Goal: Share content

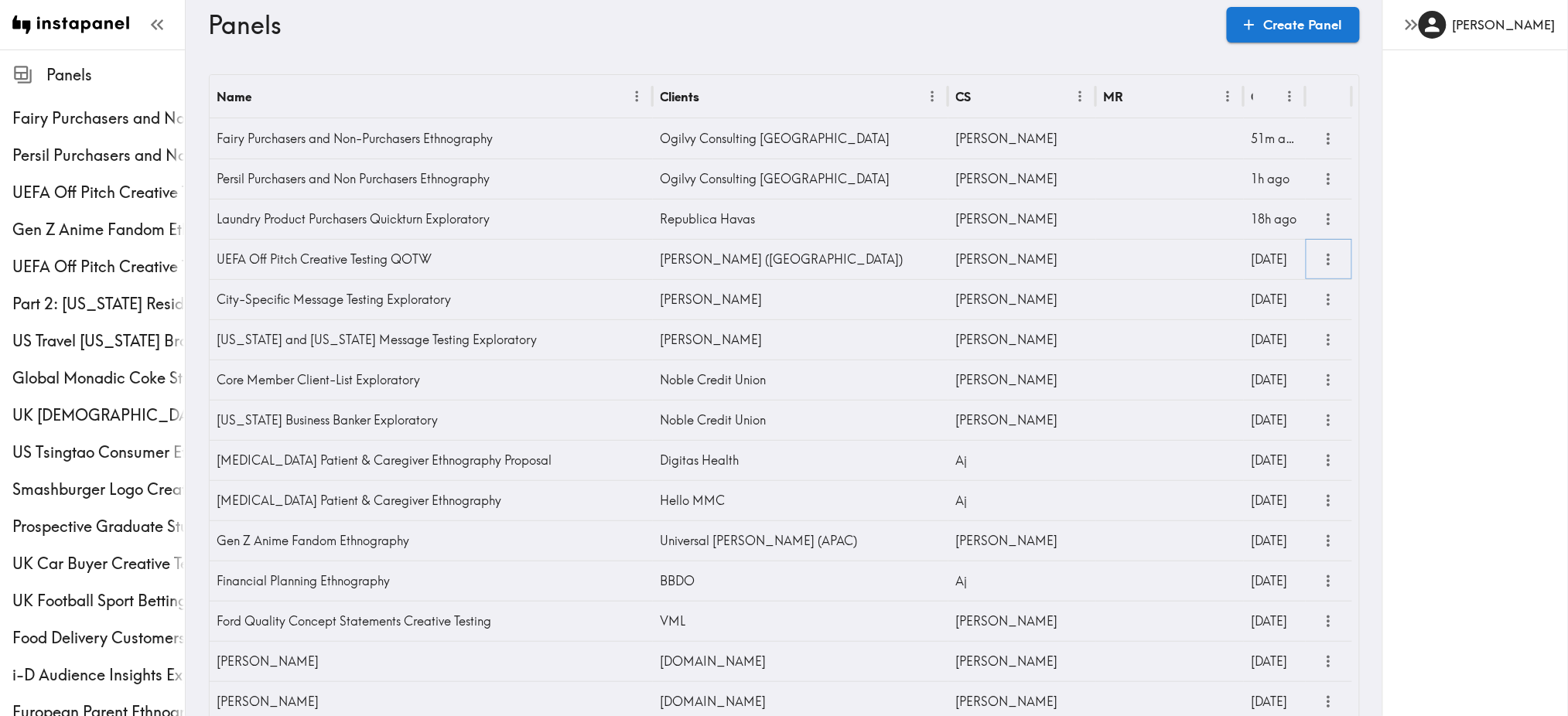
click at [1327, 256] on icon "more" at bounding box center [1328, 259] width 3 height 12
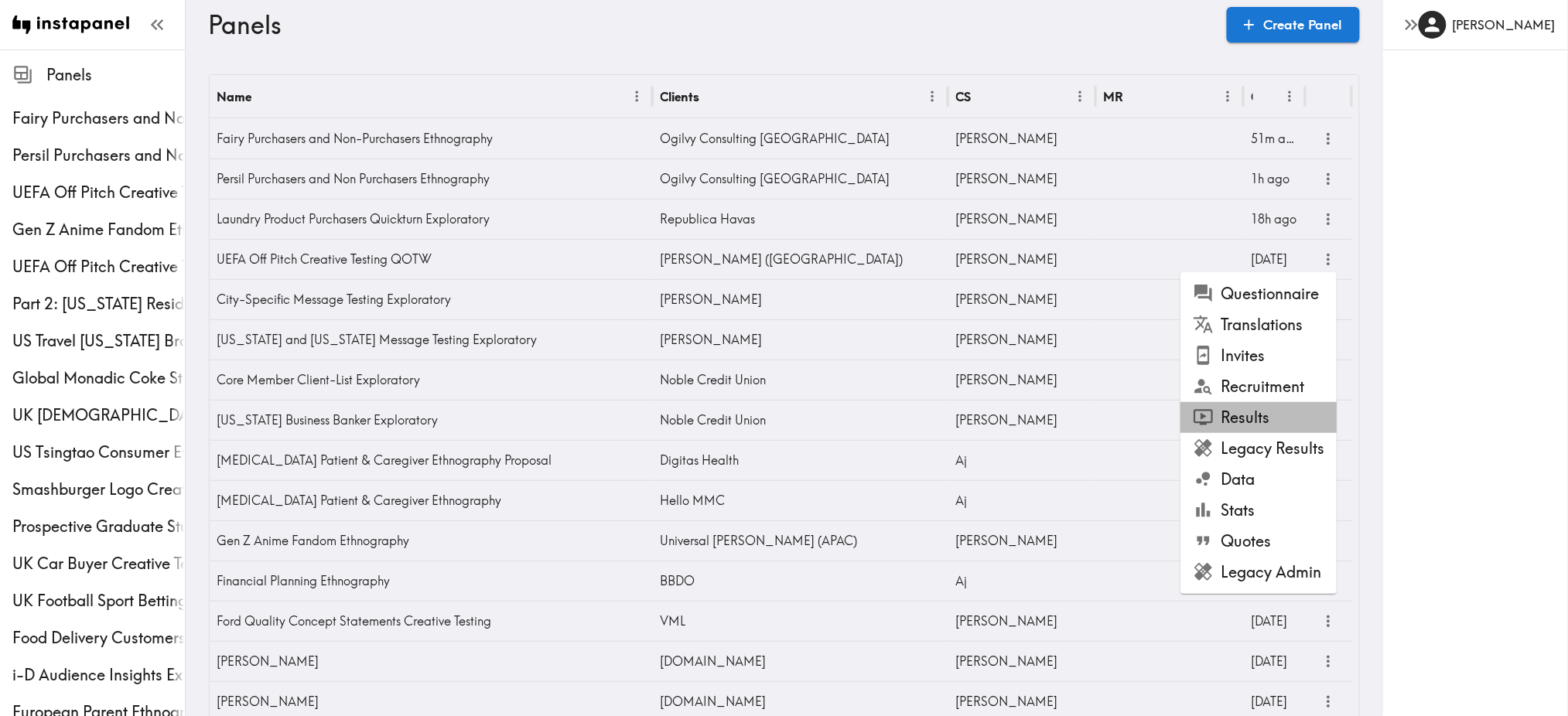
click at [1258, 415] on li "Results" at bounding box center [1258, 418] width 156 height 31
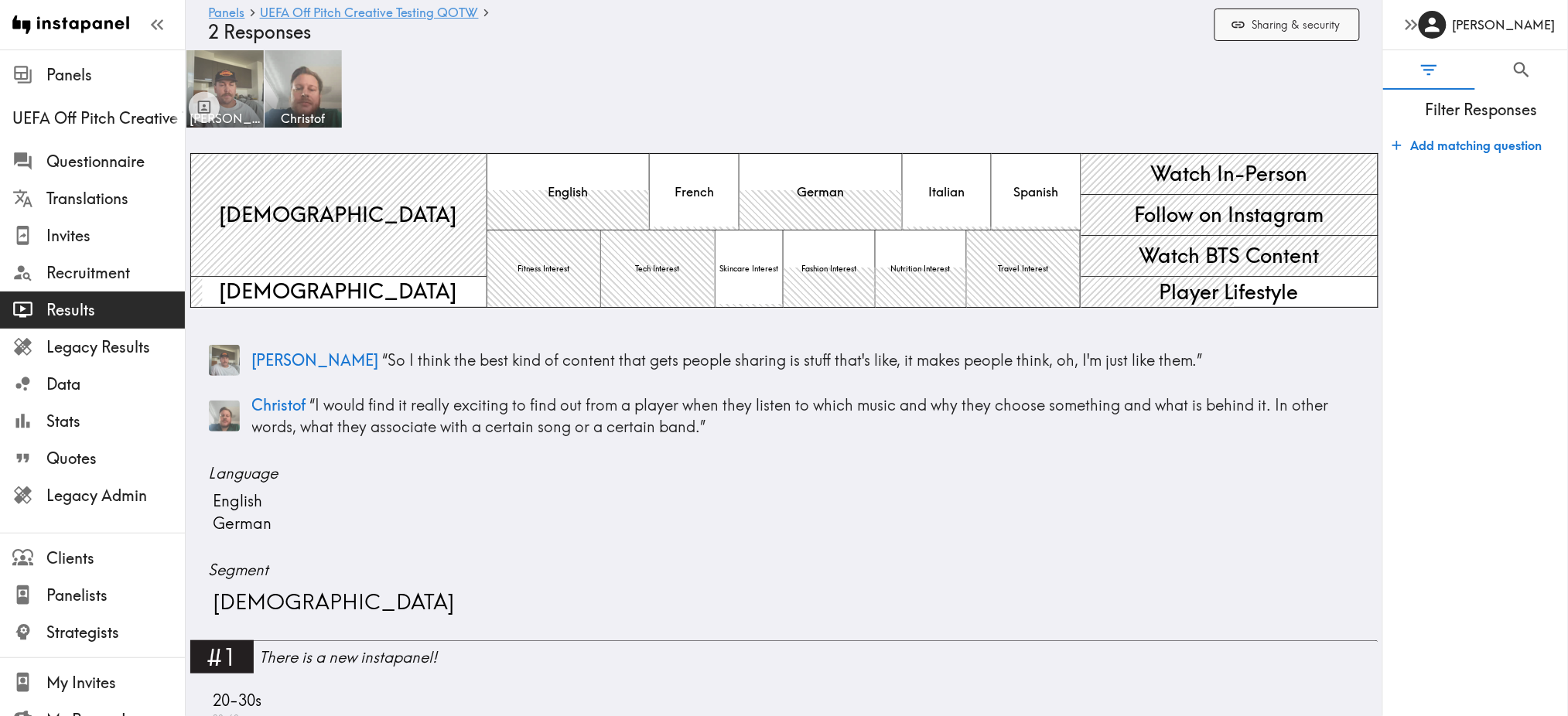
click at [1283, 20] on button "Sharing & security" at bounding box center [1287, 25] width 146 height 33
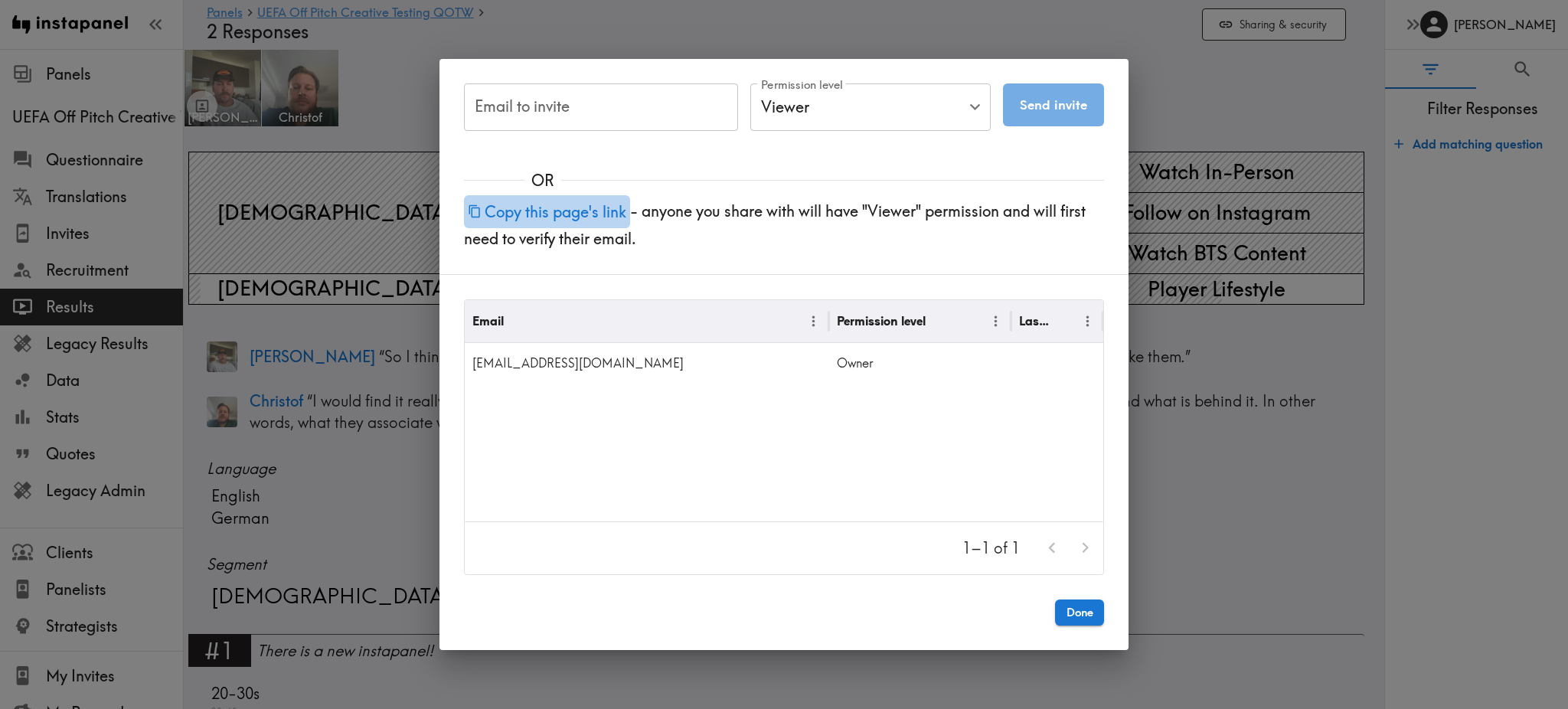
click at [545, 217] on button "Copy this page's link" at bounding box center [547, 212] width 166 height 33
